Goal: Find contact information: Find specific page/section

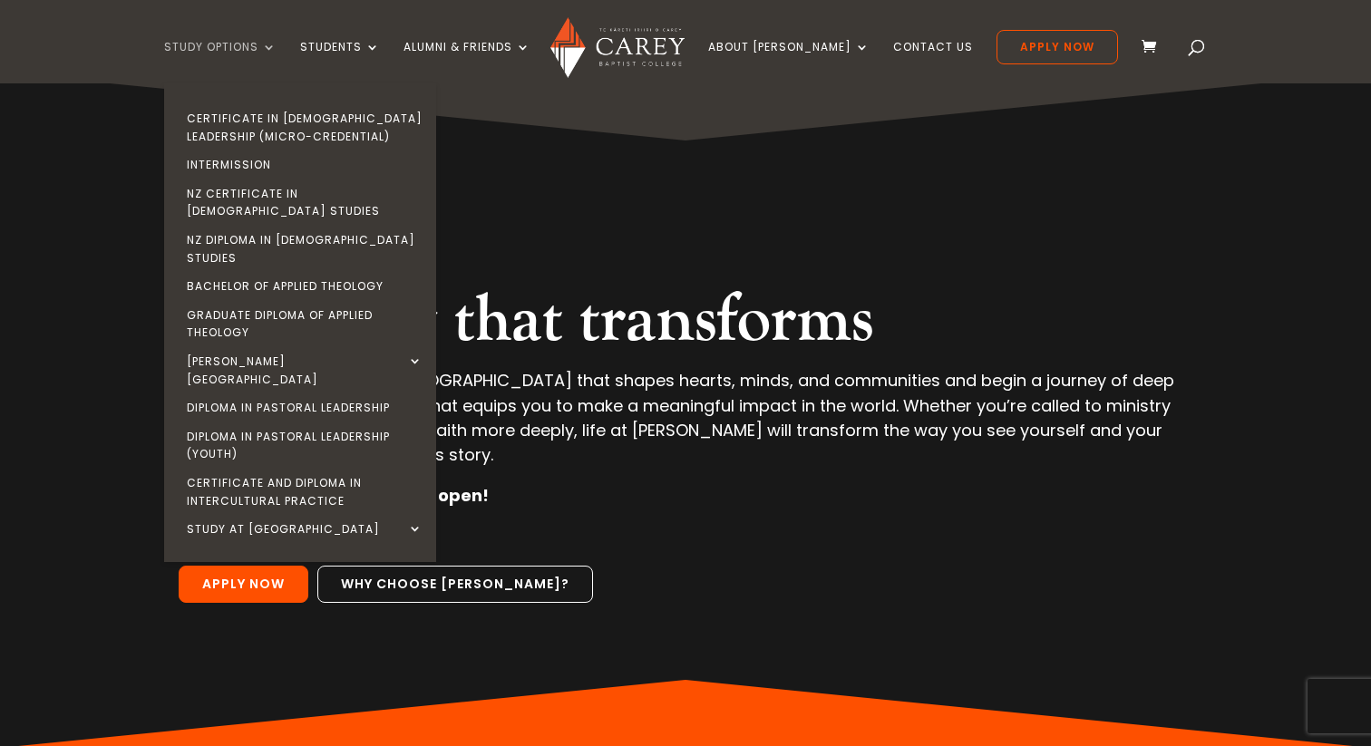
scroll to position [20, 0]
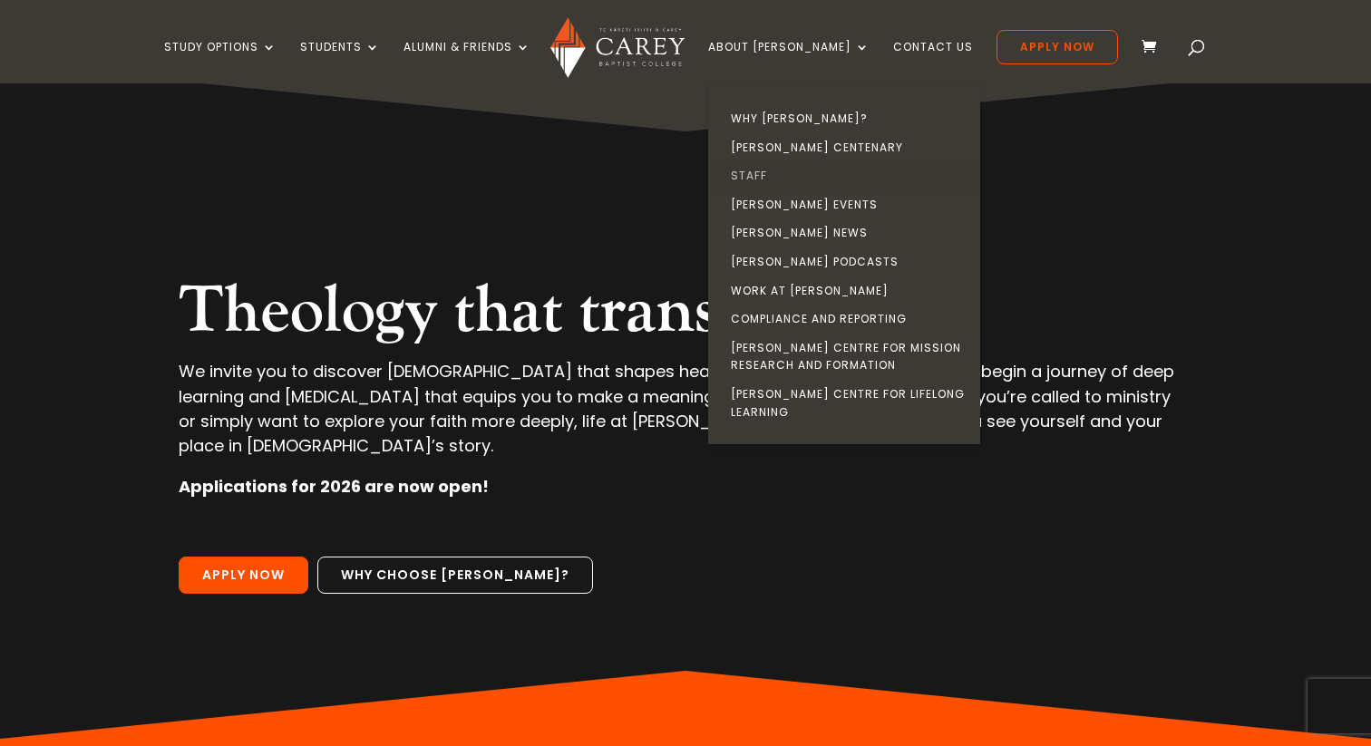
click at [779, 175] on link "Staff" at bounding box center [849, 175] width 272 height 29
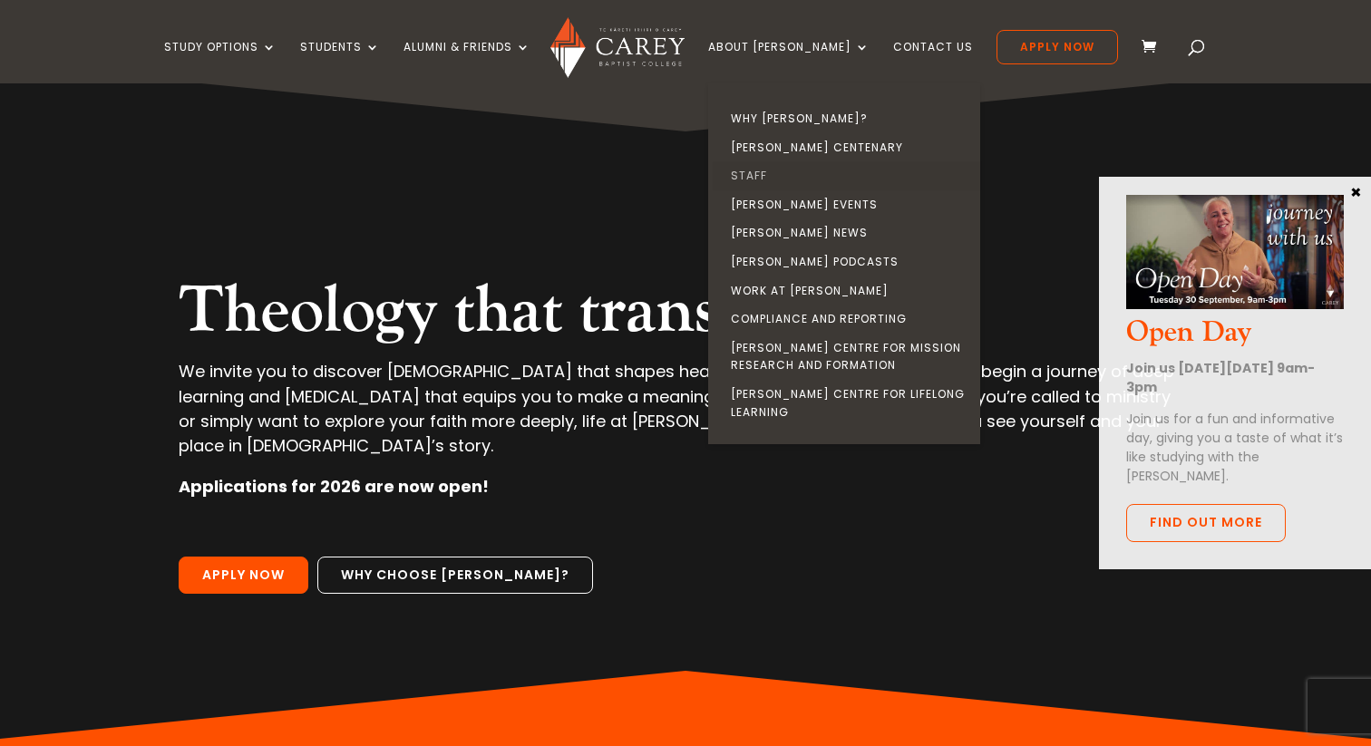
click at [772, 175] on link "Staff" at bounding box center [849, 175] width 272 height 29
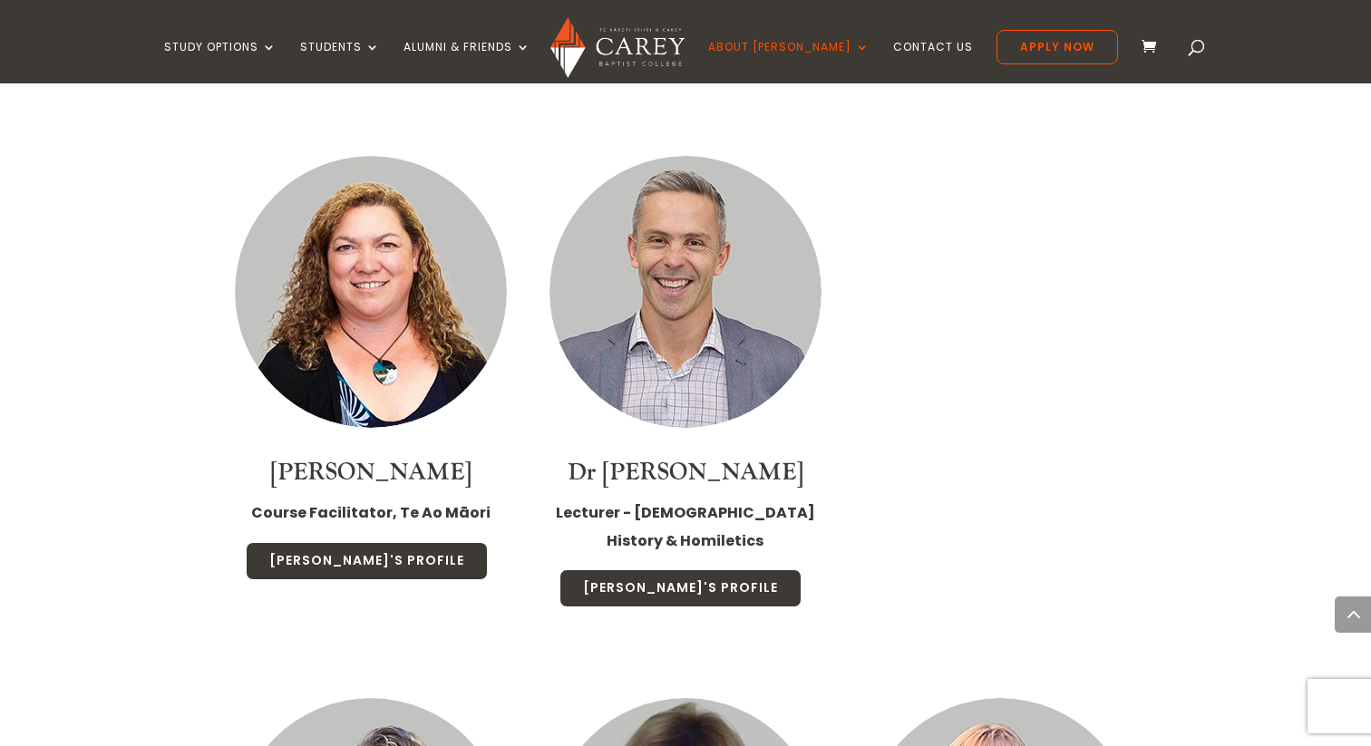
scroll to position [4193, 0]
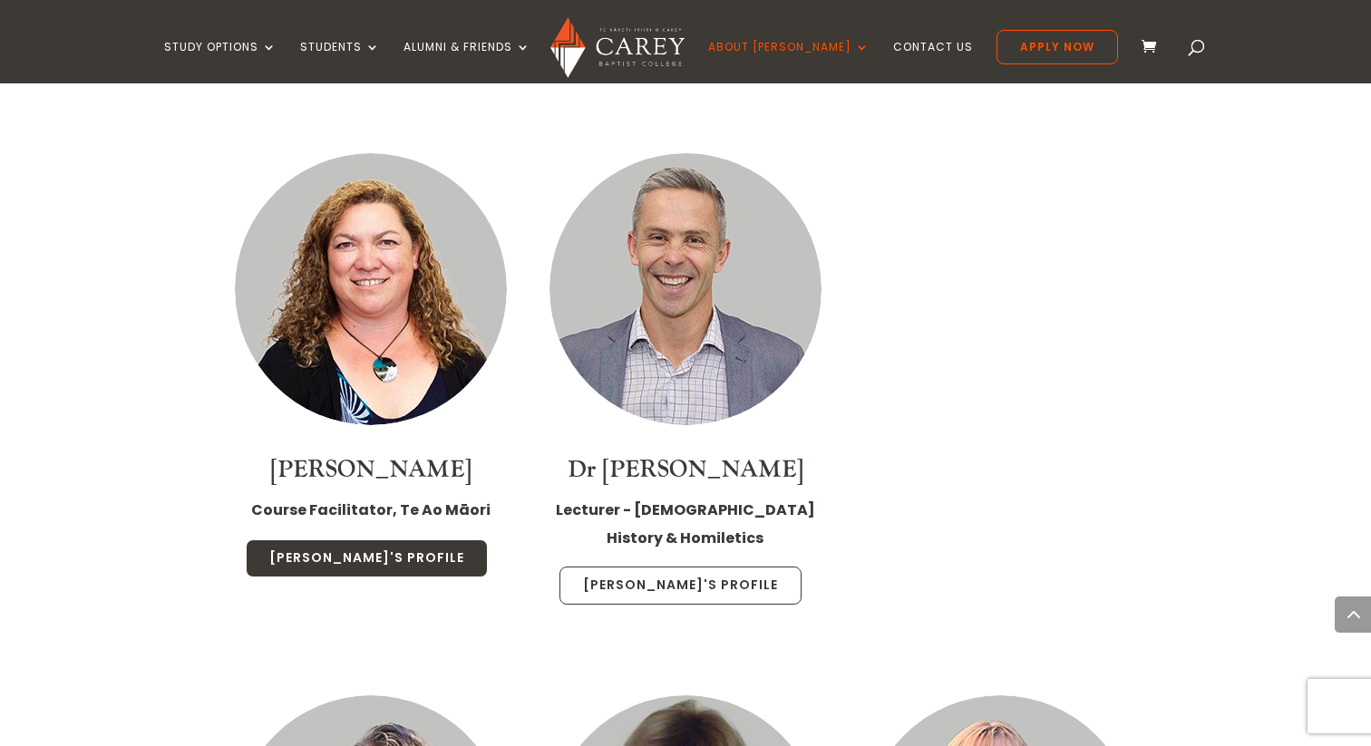
click at [703, 567] on link "[PERSON_NAME]'s Profile" at bounding box center [680, 586] width 242 height 38
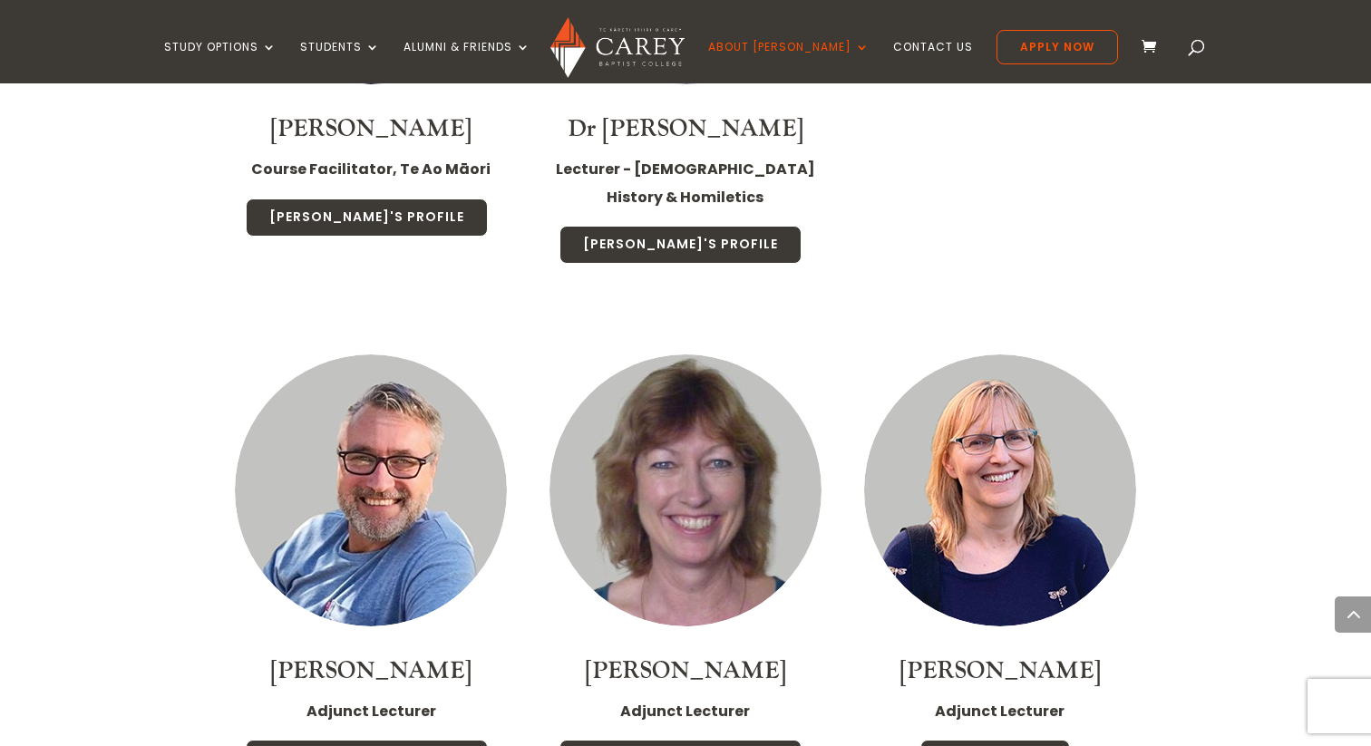
scroll to position [4578, 0]
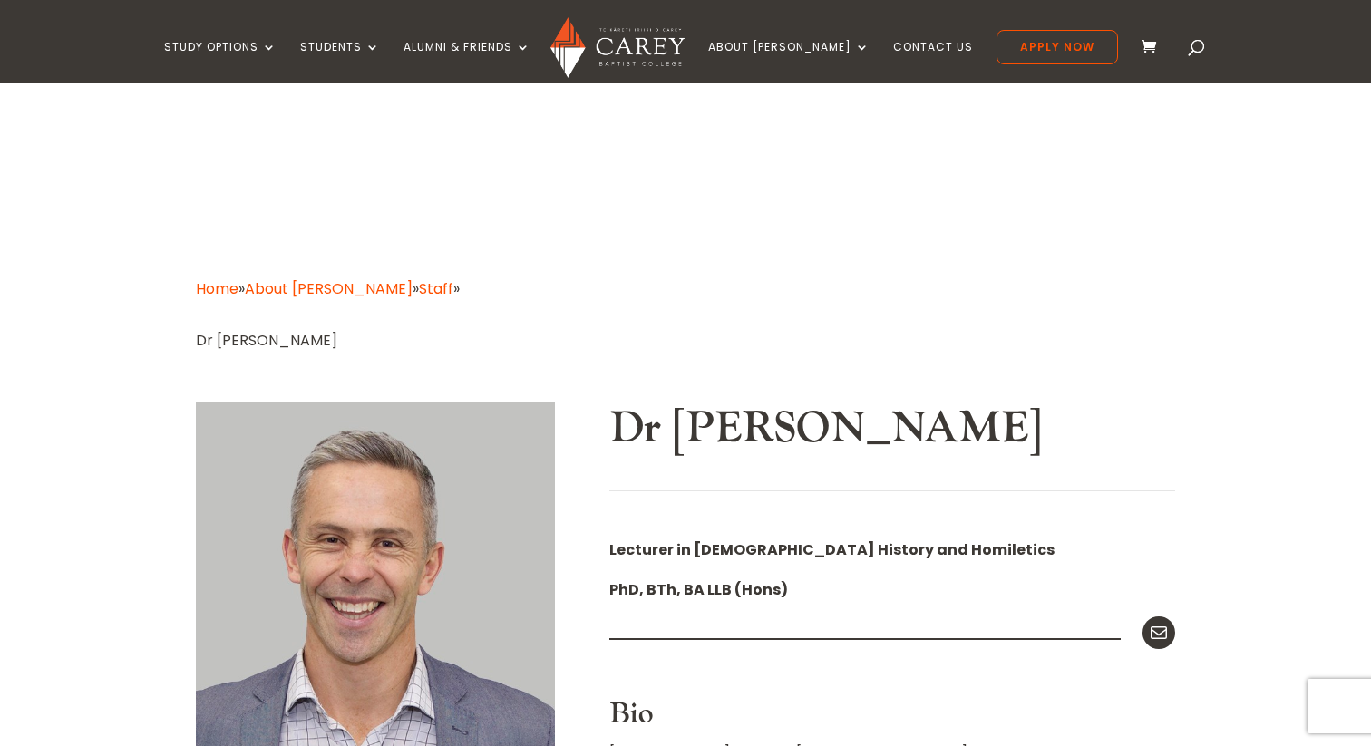
scroll to position [410, 0]
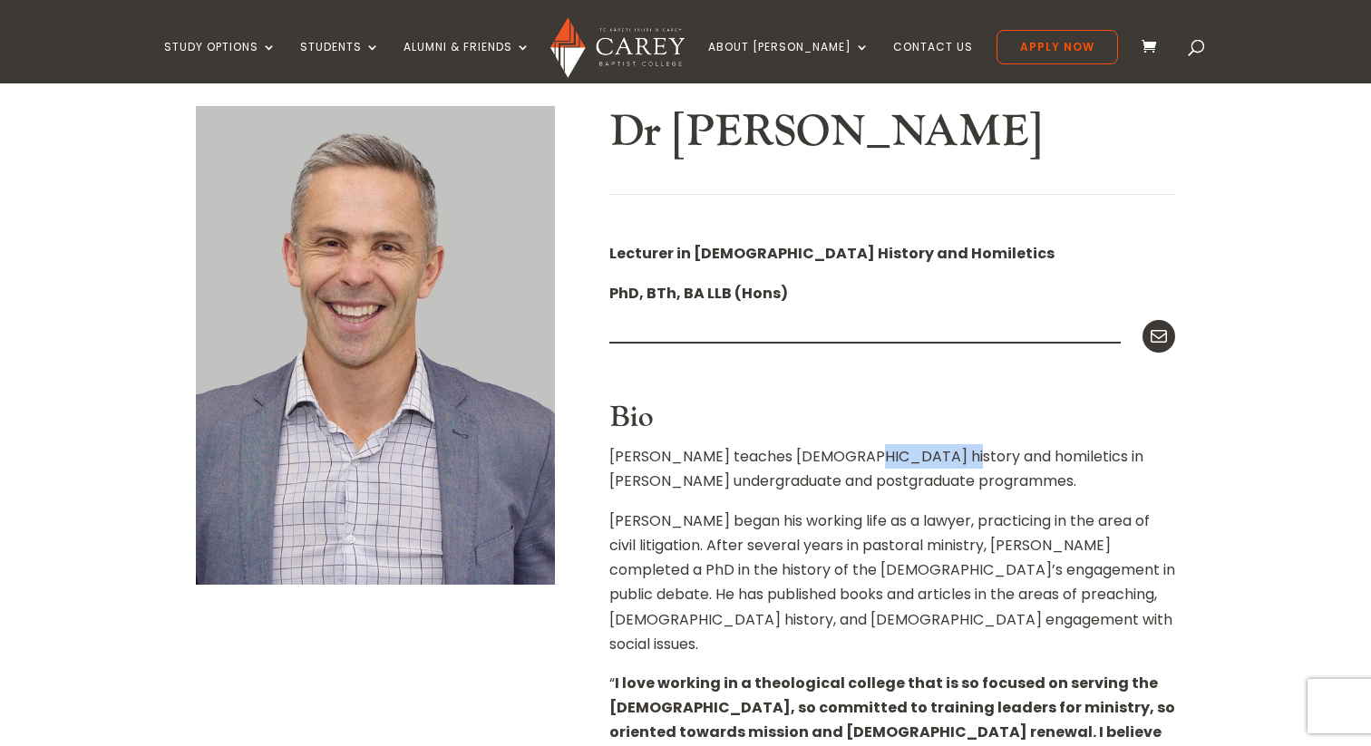
drag, startPoint x: 930, startPoint y: 456, endPoint x: 849, endPoint y: 459, distance: 81.6
click at [849, 459] on p "John teaches church history and homiletics in Carey’s undergraduate and postgra…" at bounding box center [892, 475] width 566 height 63
copy p "homiletics"
